Goal: Navigation & Orientation: Find specific page/section

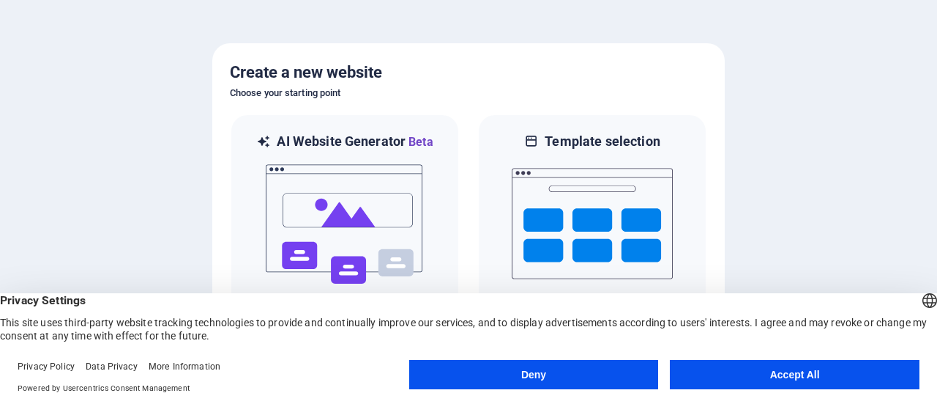
click at [788, 379] on button "Accept All" at bounding box center [795, 374] width 250 height 29
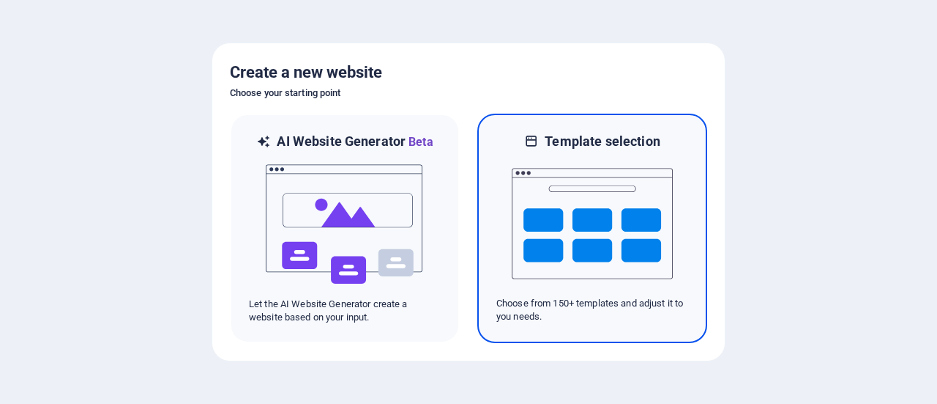
click at [551, 228] on img at bounding box center [592, 223] width 161 height 146
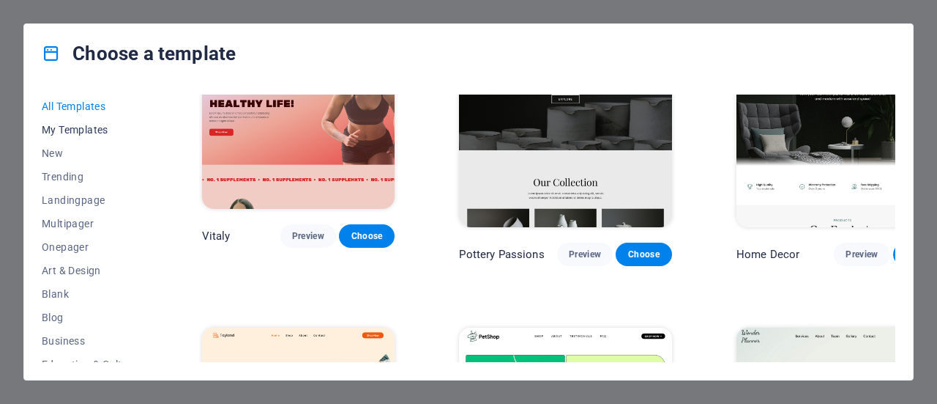
click at [86, 129] on span "My Templates" at bounding box center [90, 130] width 96 height 12
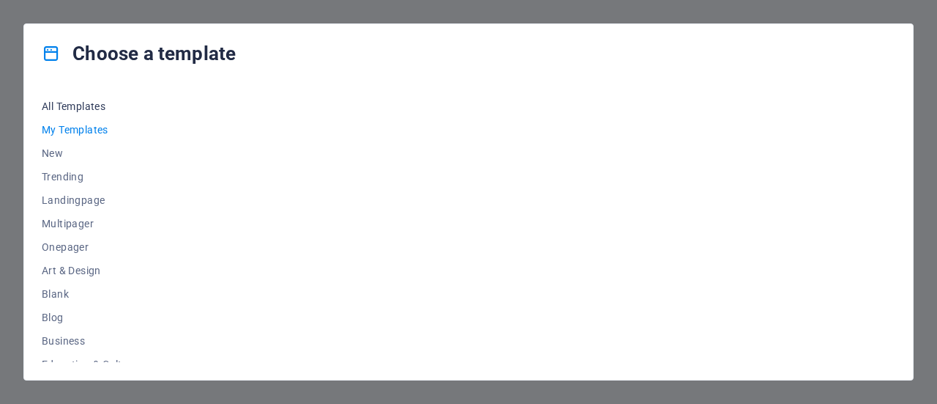
click at [61, 107] on span "All Templates" at bounding box center [90, 106] width 96 height 12
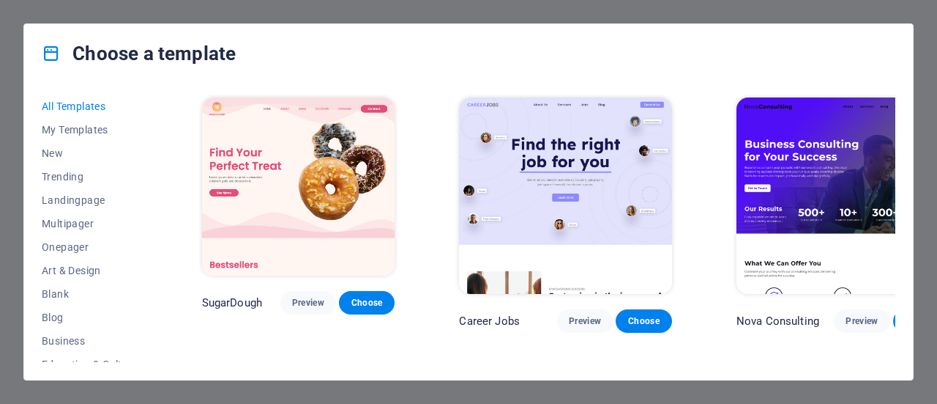
scroll to position [73, 0]
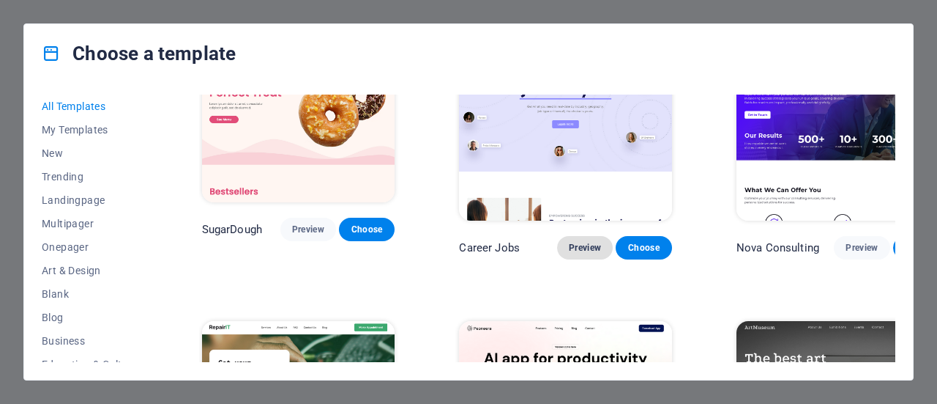
click at [557, 236] on button "Preview" at bounding box center [585, 247] width 56 height 23
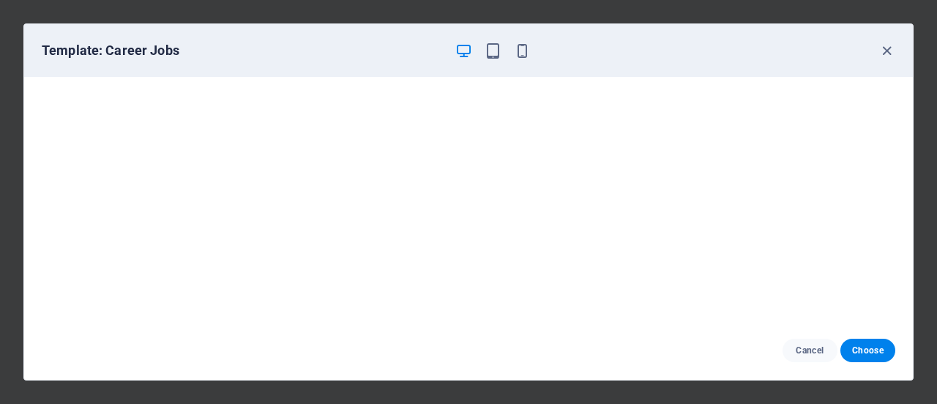
click at [876, 51] on div "Template: Career Jobs" at bounding box center [460, 51] width 836 height 18
click at [884, 48] on icon "button" at bounding box center [887, 50] width 17 height 17
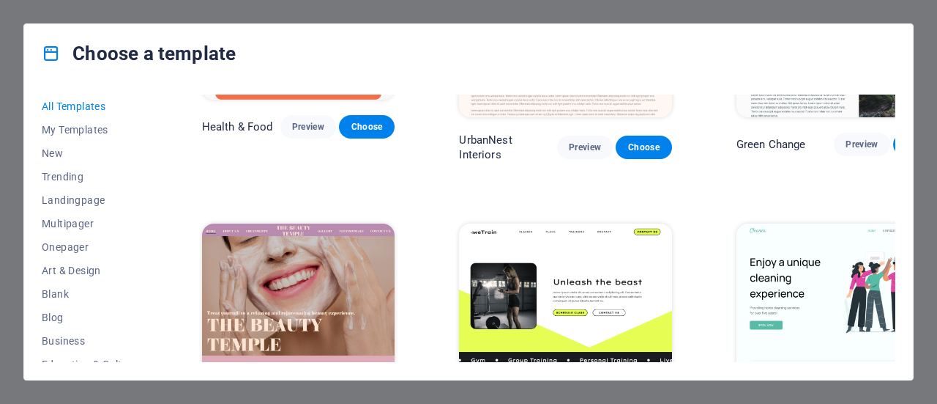
scroll to position [2270, 0]
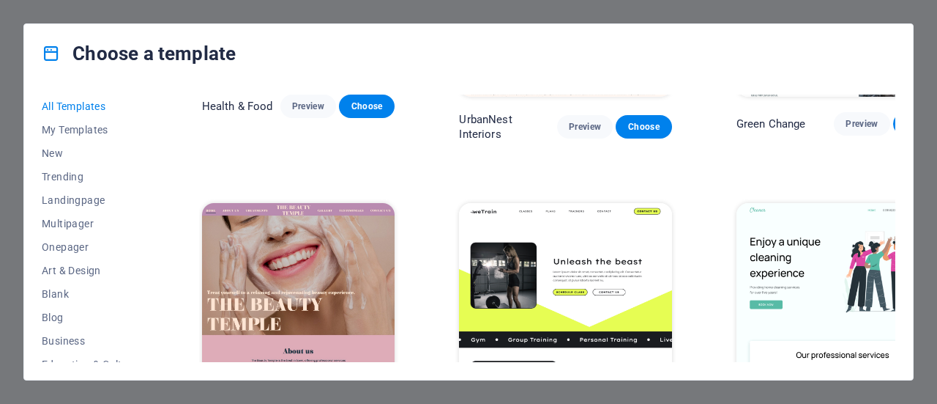
click at [45, 49] on icon at bounding box center [51, 53] width 19 height 19
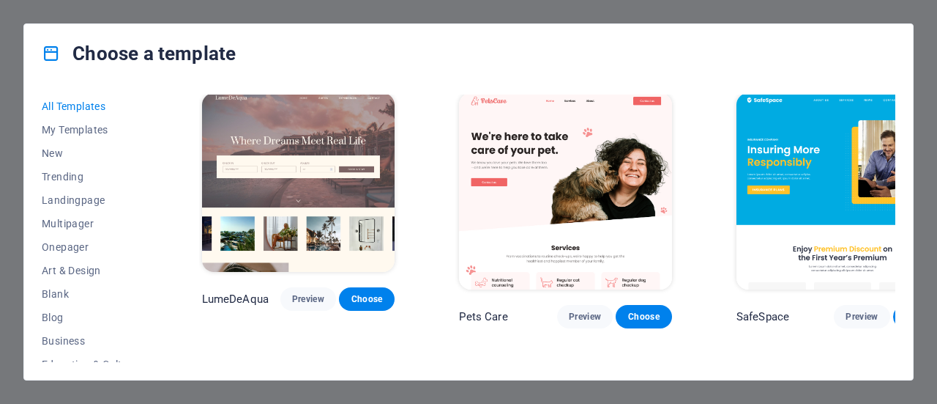
scroll to position [3002, 0]
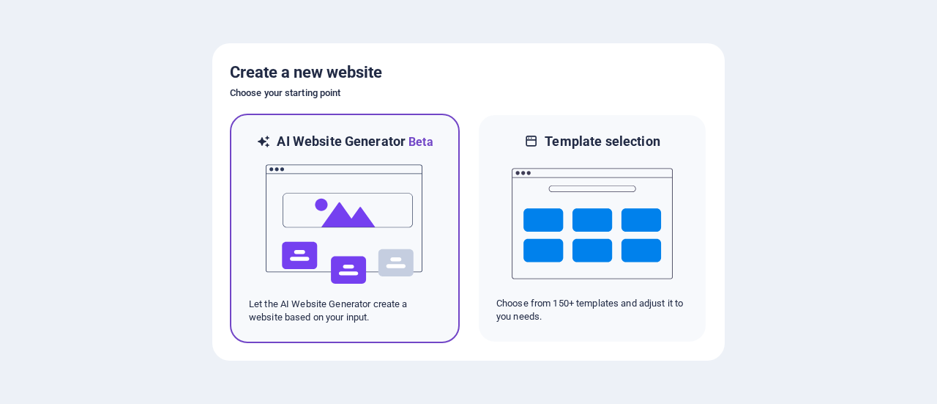
click at [363, 239] on img at bounding box center [344, 224] width 161 height 146
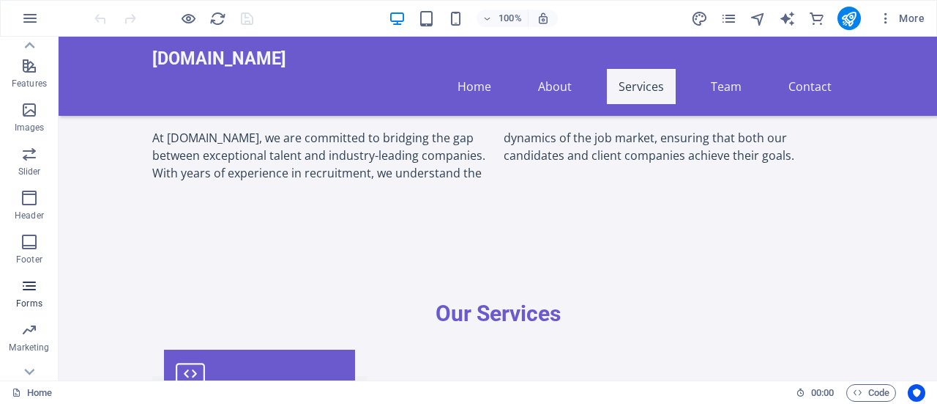
scroll to position [359, 0]
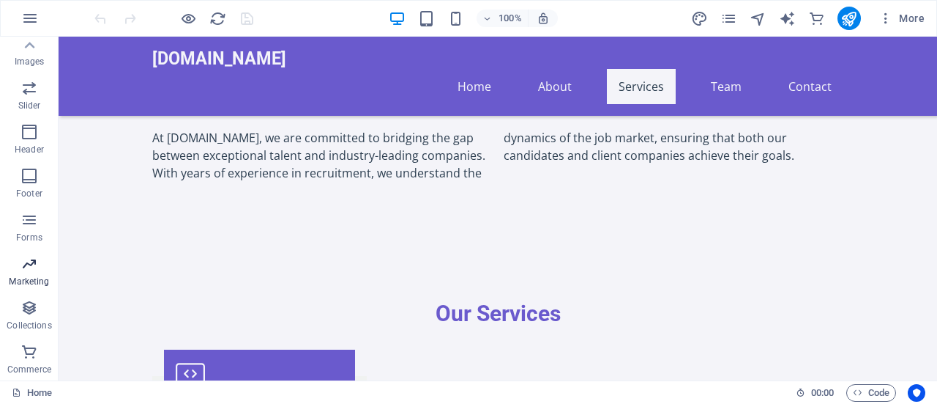
click at [32, 282] on p "Marketing" at bounding box center [29, 281] width 40 height 12
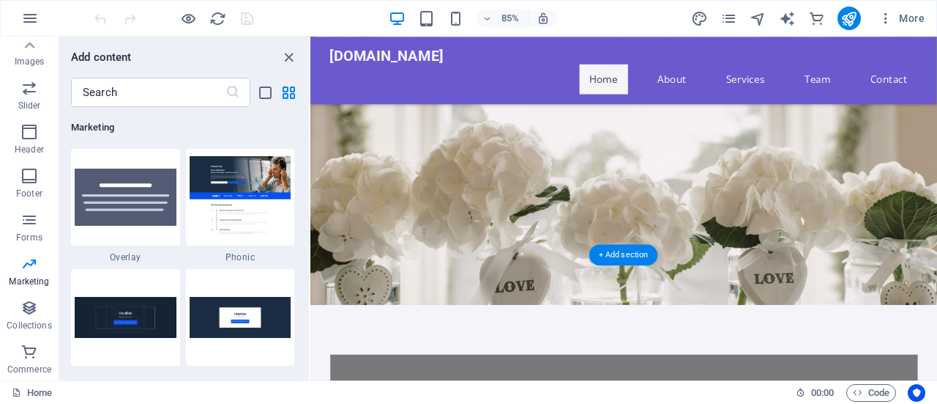
scroll to position [0, 0]
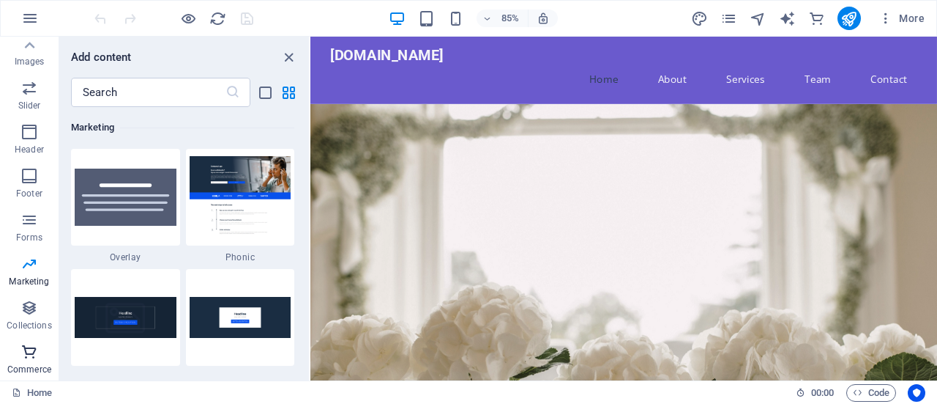
click at [29, 360] on span "Commerce" at bounding box center [29, 360] width 59 height 35
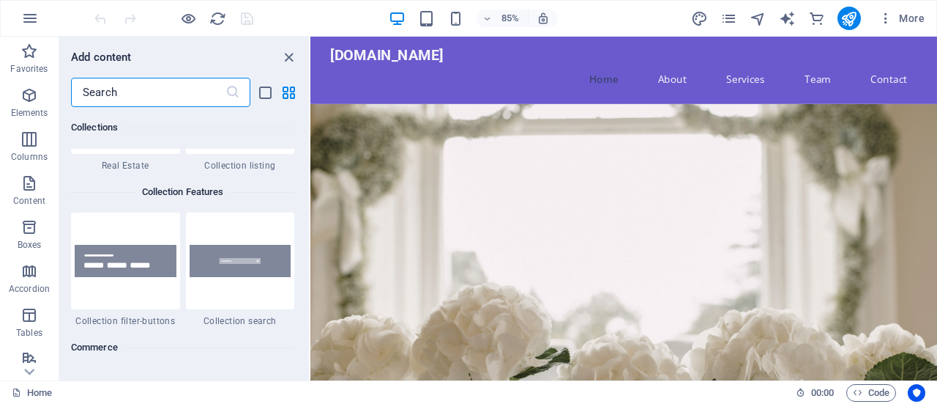
click at [134, 90] on input "text" at bounding box center [148, 92] width 155 height 29
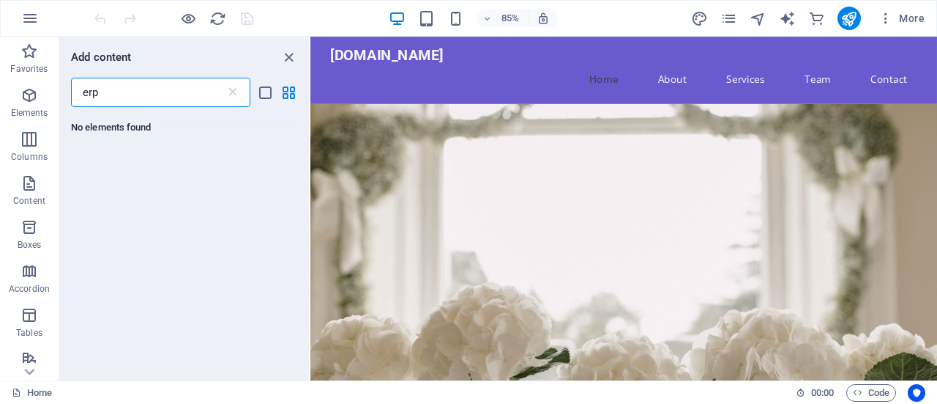
type input "erp"
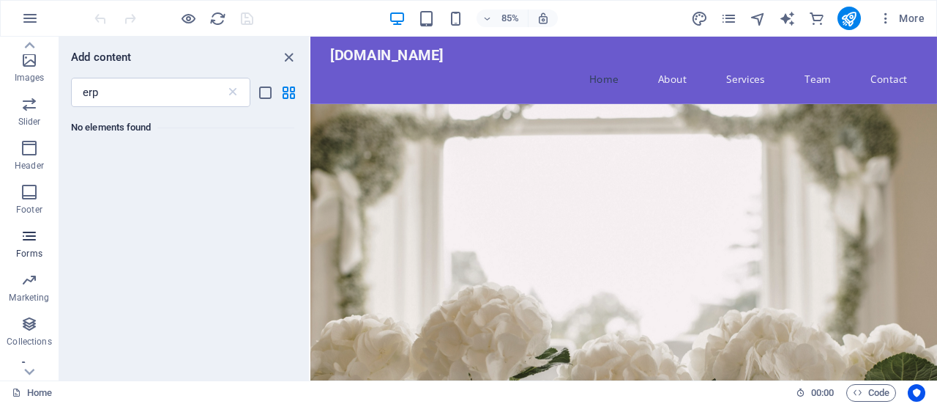
scroll to position [359, 0]
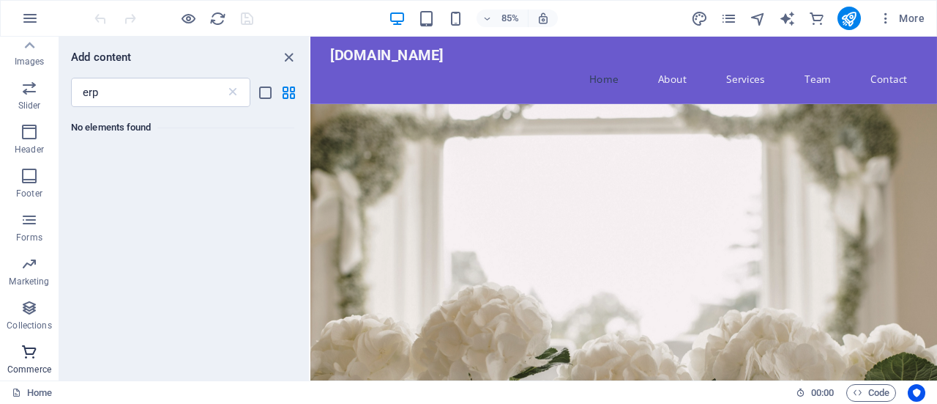
click at [28, 349] on icon "button" at bounding box center [30, 352] width 18 height 18
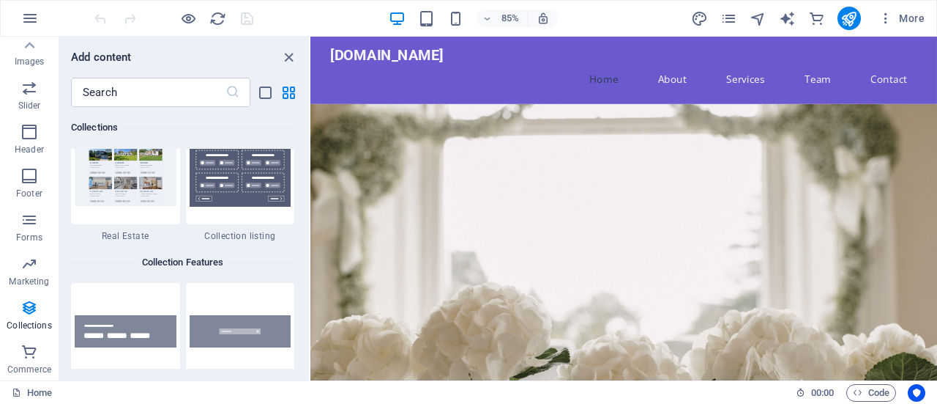
scroll to position [13820, 0]
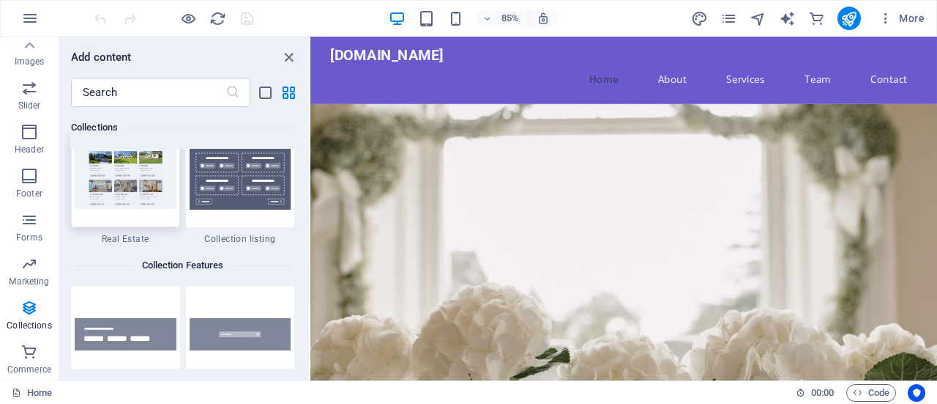
click at [124, 187] on img at bounding box center [126, 178] width 102 height 59
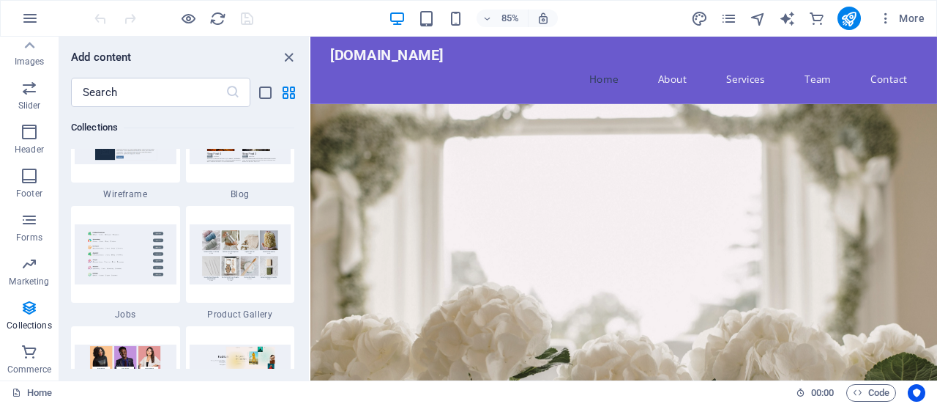
scroll to position [13453, 0]
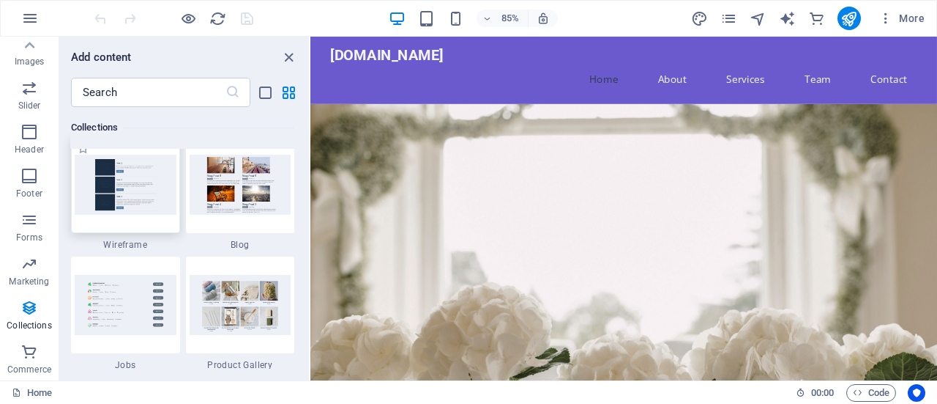
click at [129, 196] on img at bounding box center [126, 184] width 102 height 59
click at [125, 198] on img at bounding box center [126, 184] width 102 height 59
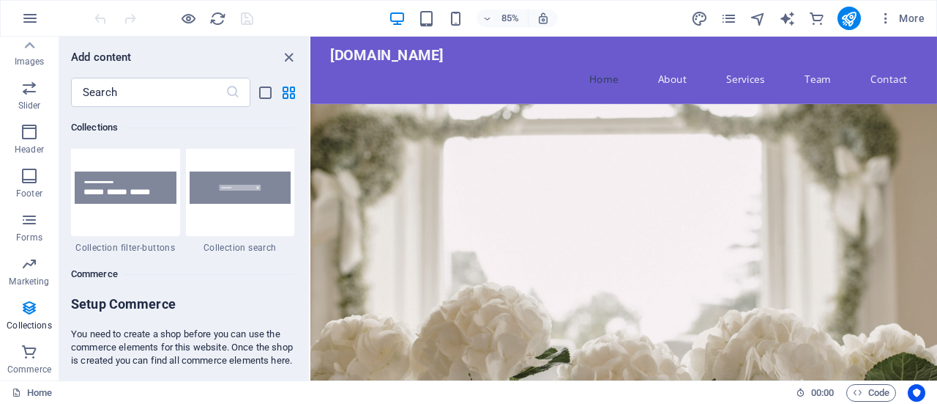
scroll to position [14261, 0]
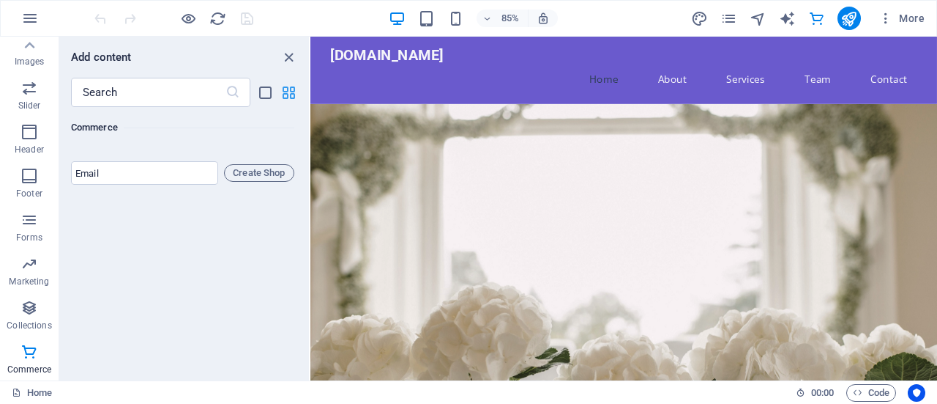
click at [289, 86] on icon "grid-view" at bounding box center [288, 92] width 17 height 17
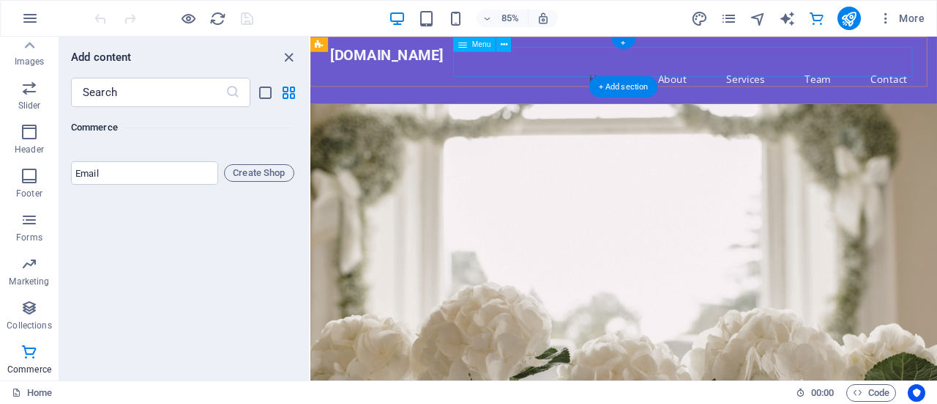
click at [901, 69] on nav "Home About Services Team Contact" at bounding box center [679, 86] width 691 height 35
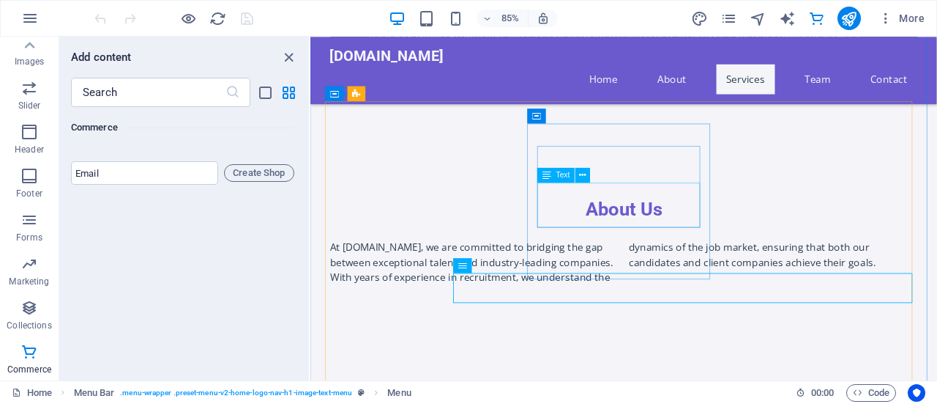
scroll to position [659, 0]
